Goal: Find specific page/section: Find specific page/section

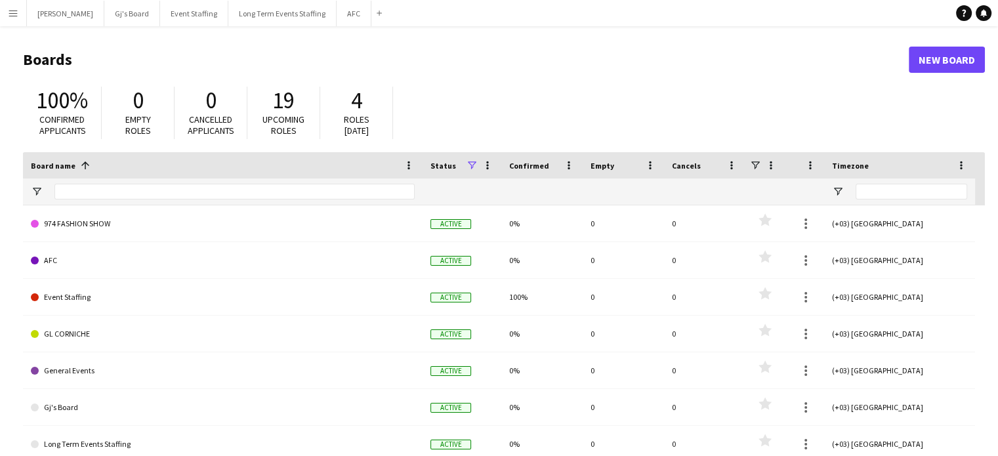
click at [14, 11] on app-icon "Menu" at bounding box center [13, 13] width 10 height 10
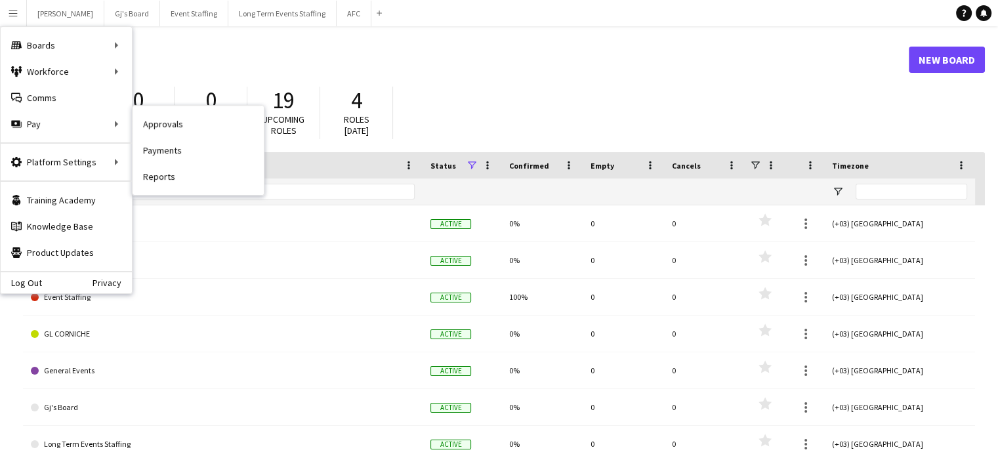
drag, startPoint x: 161, startPoint y: 146, endPoint x: 201, endPoint y: 167, distance: 44.6
click at [161, 146] on link "Payments" at bounding box center [197, 150] width 131 height 26
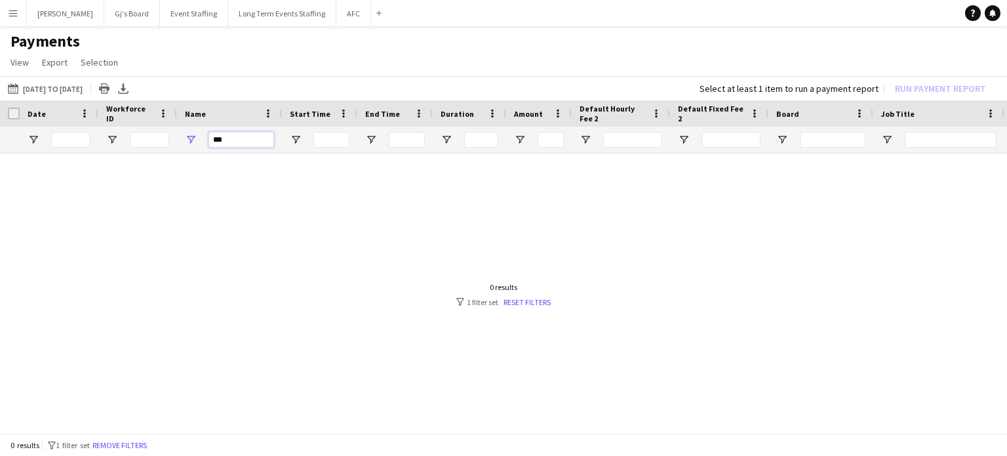
click at [249, 147] on input "***" at bounding box center [242, 140] width 66 height 16
type input "*"
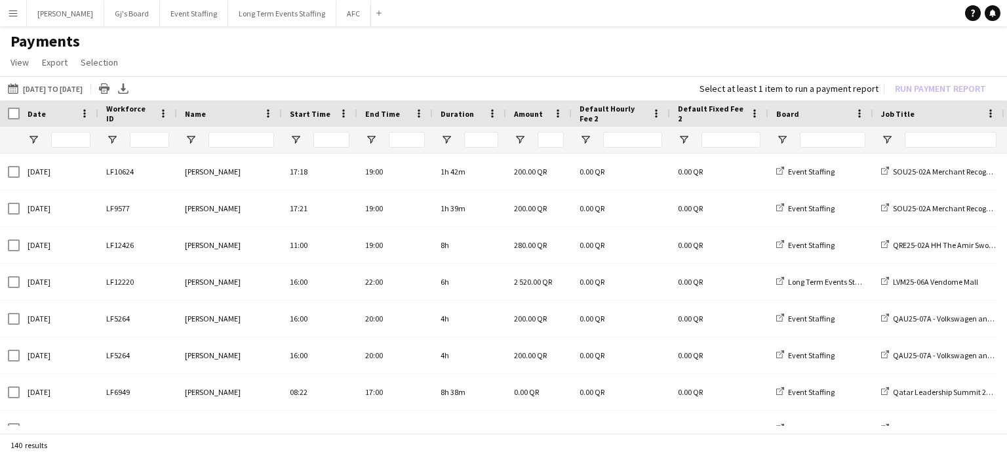
click at [13, 12] on app-icon "Menu" at bounding box center [13, 13] width 10 height 10
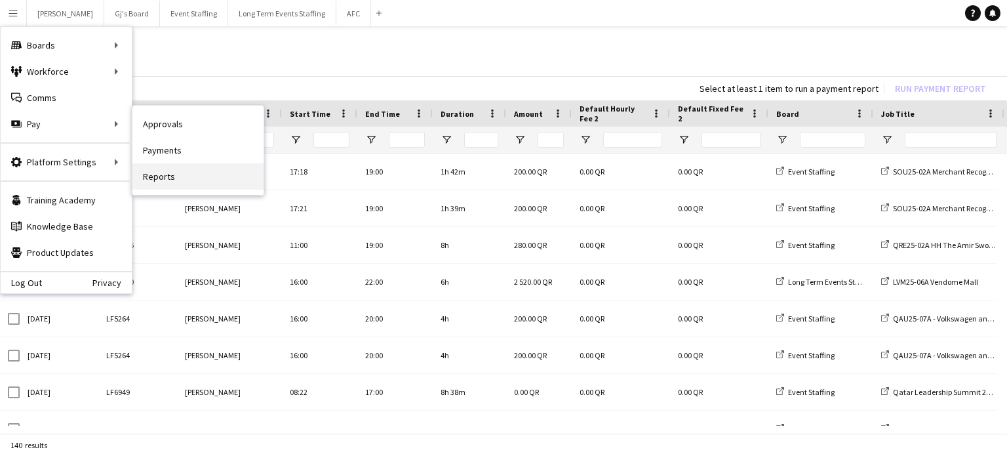
click at [170, 181] on link "Reports" at bounding box center [197, 176] width 131 height 26
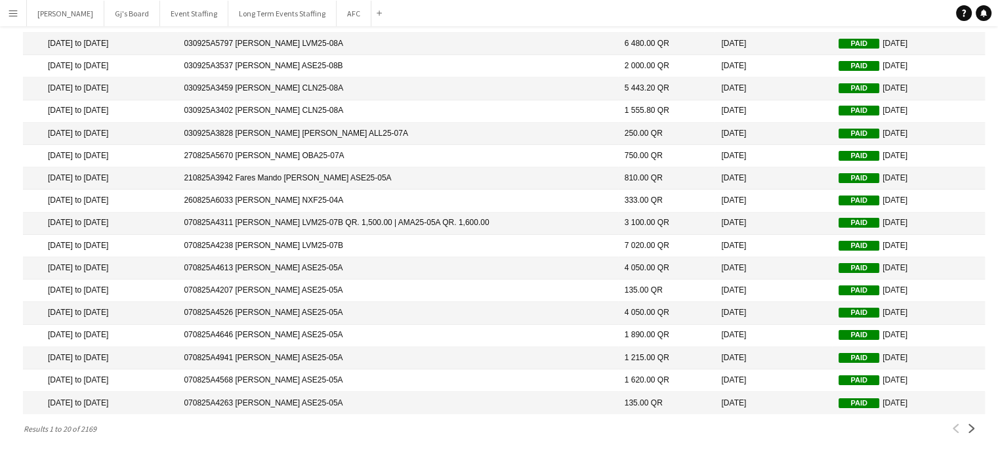
scroll to position [149, 0]
click at [975, 427] on app-icon "Next" at bounding box center [971, 428] width 9 height 9
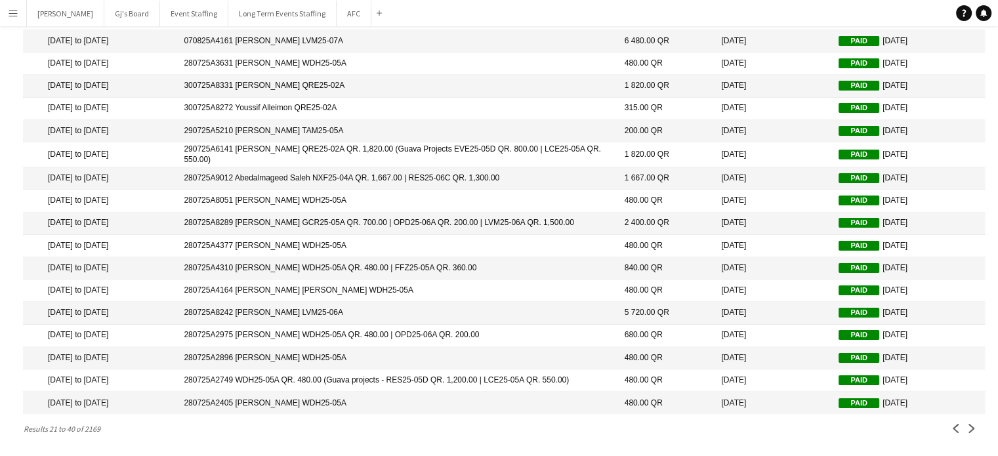
scroll to position [0, 0]
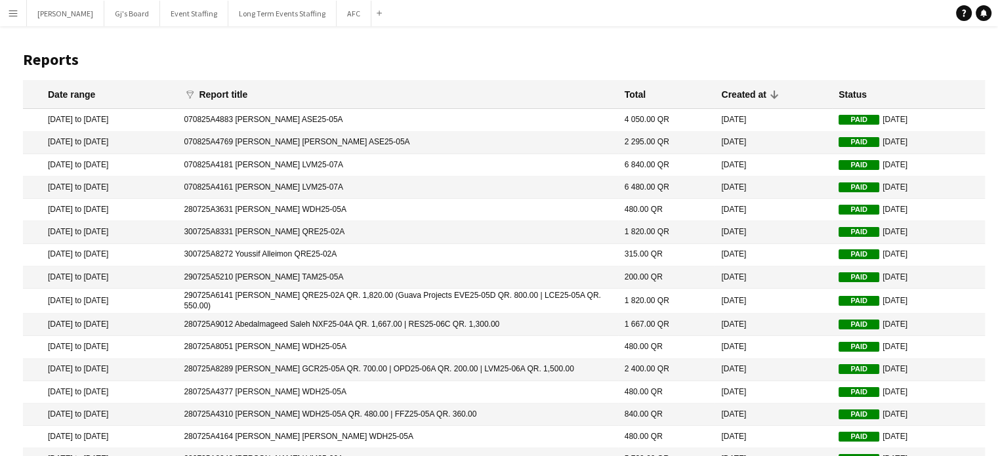
click at [9, 11] on app-icon "Menu" at bounding box center [13, 13] width 10 height 10
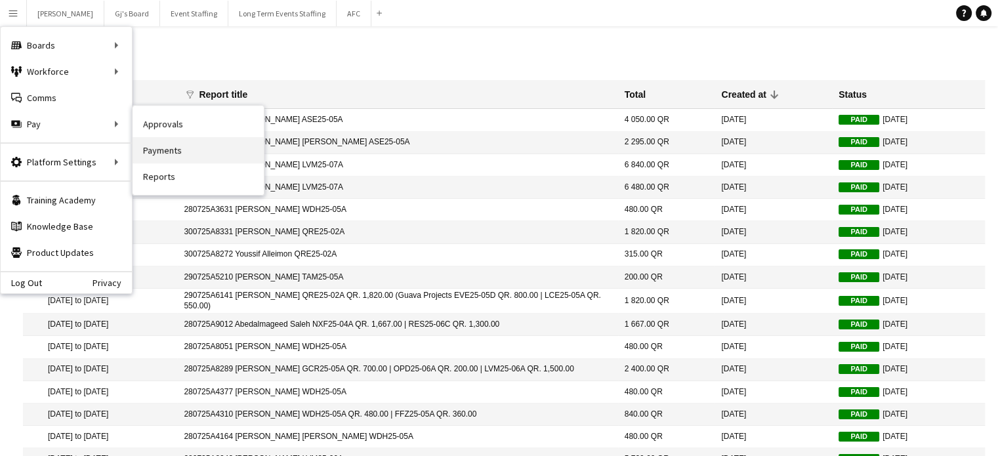
click at [172, 144] on link "Payments" at bounding box center [197, 150] width 131 height 26
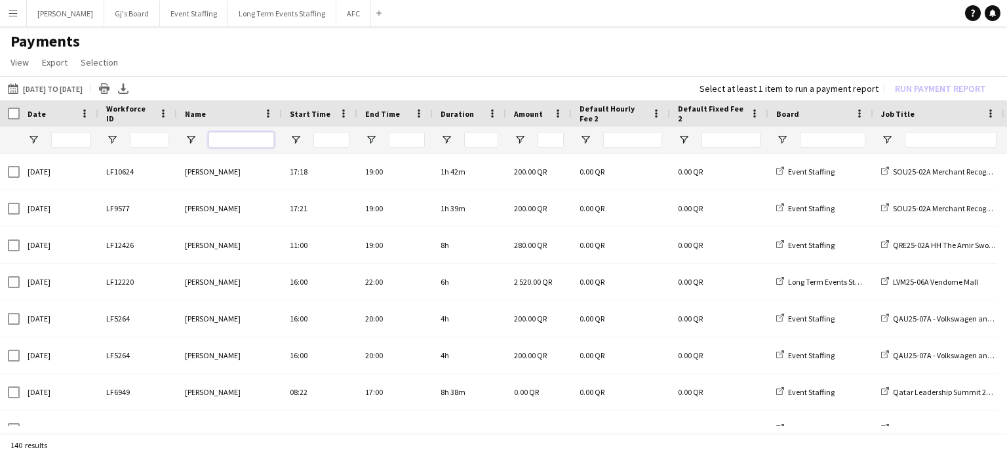
click at [222, 136] on input "Name Filter Input" at bounding box center [242, 140] width 66 height 16
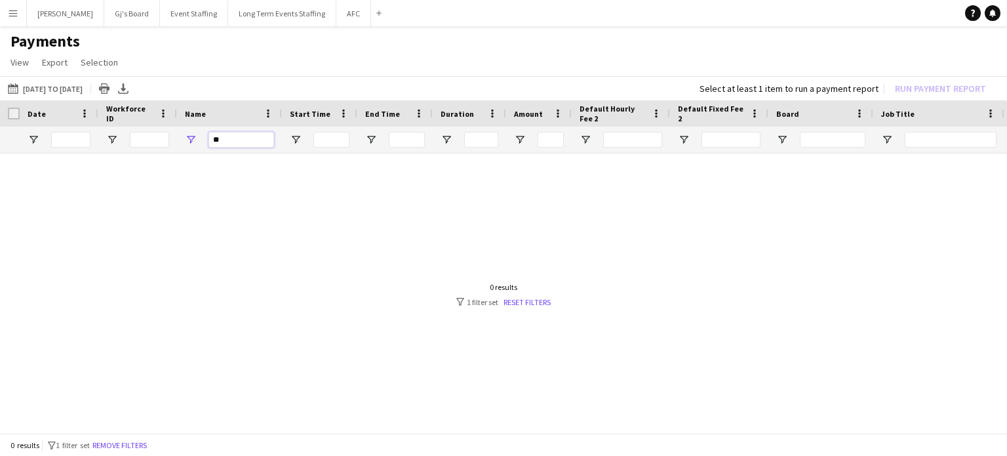
type input "*"
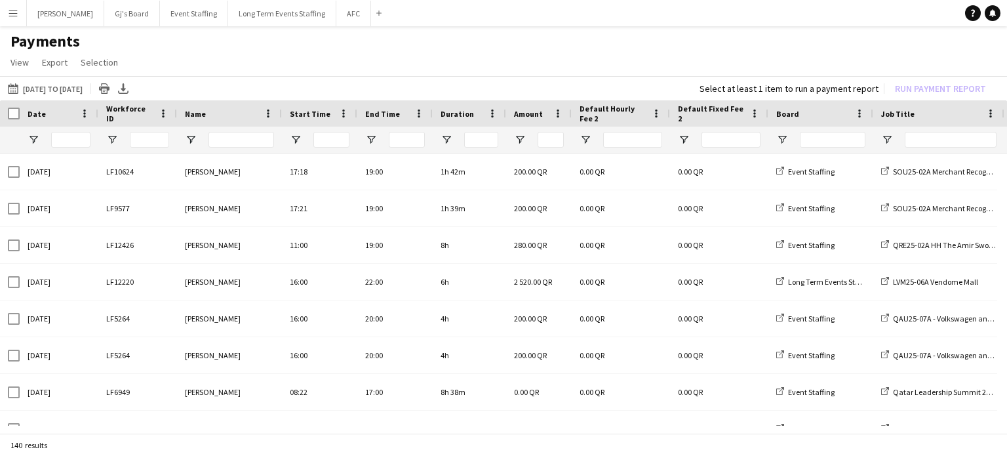
click at [10, 12] on app-icon "Menu" at bounding box center [13, 13] width 10 height 10
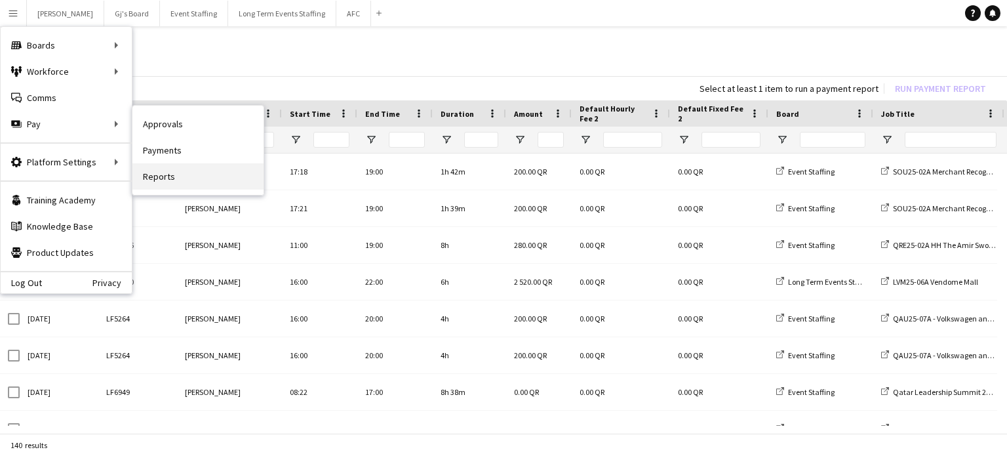
click at [168, 169] on link "Reports" at bounding box center [197, 176] width 131 height 26
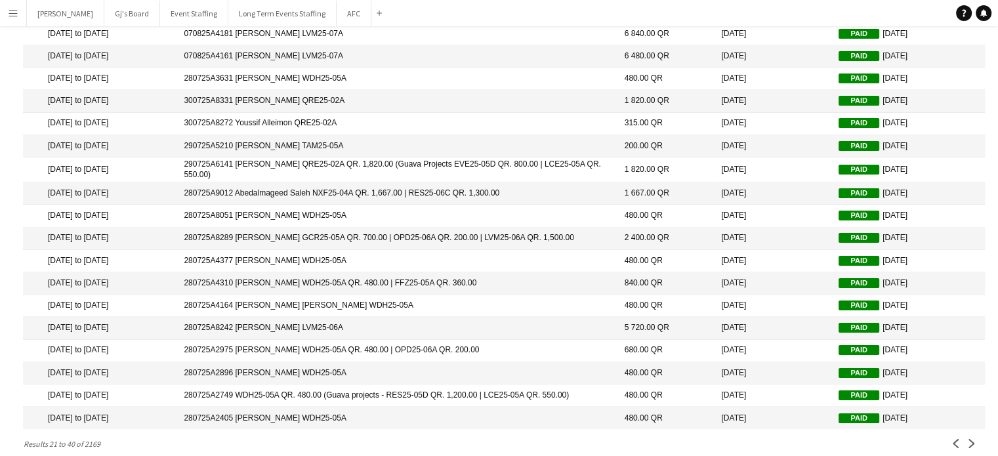
scroll to position [153, 0]
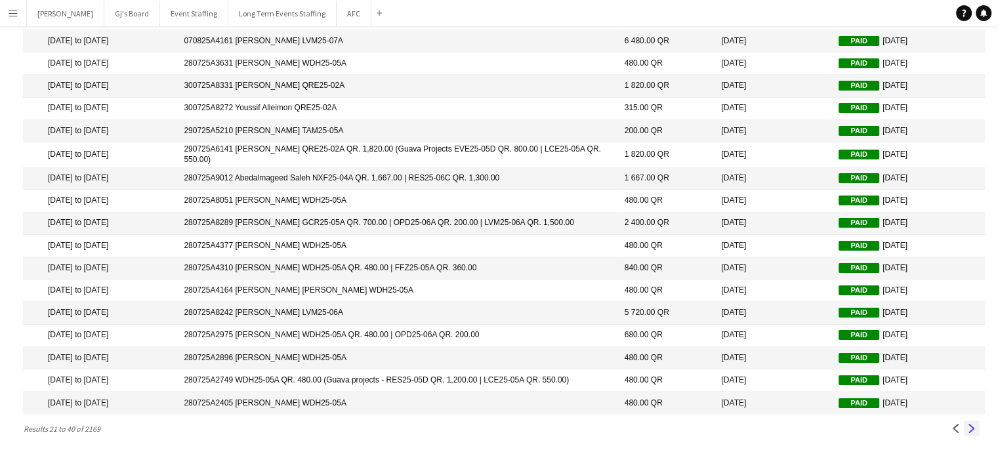
click at [972, 432] on app-icon "Next" at bounding box center [971, 428] width 9 height 9
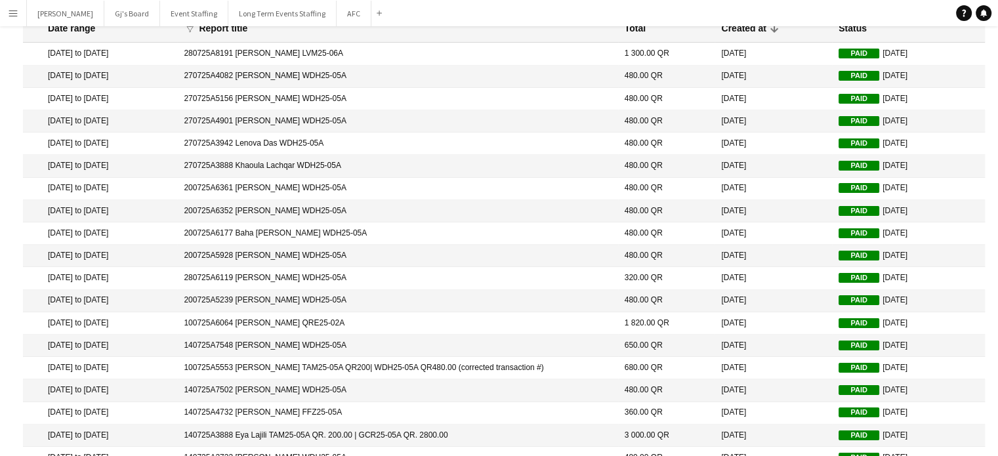
scroll to position [149, 0]
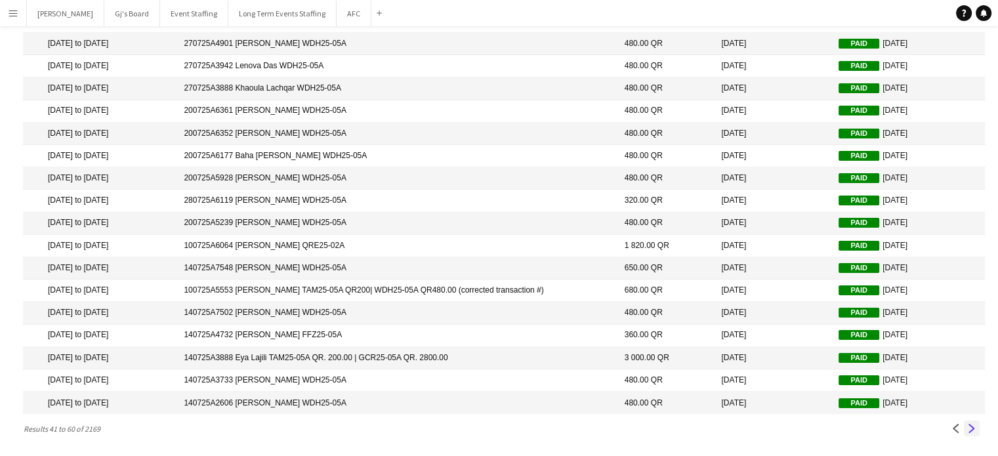
click at [971, 430] on app-icon "Next" at bounding box center [971, 428] width 9 height 9
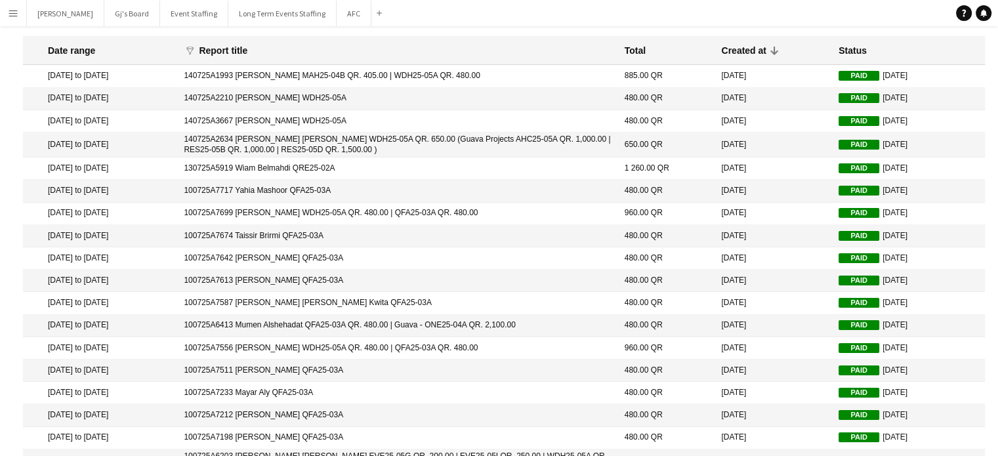
scroll to position [83, 0]
